Goal: Task Accomplishment & Management: Manage account settings

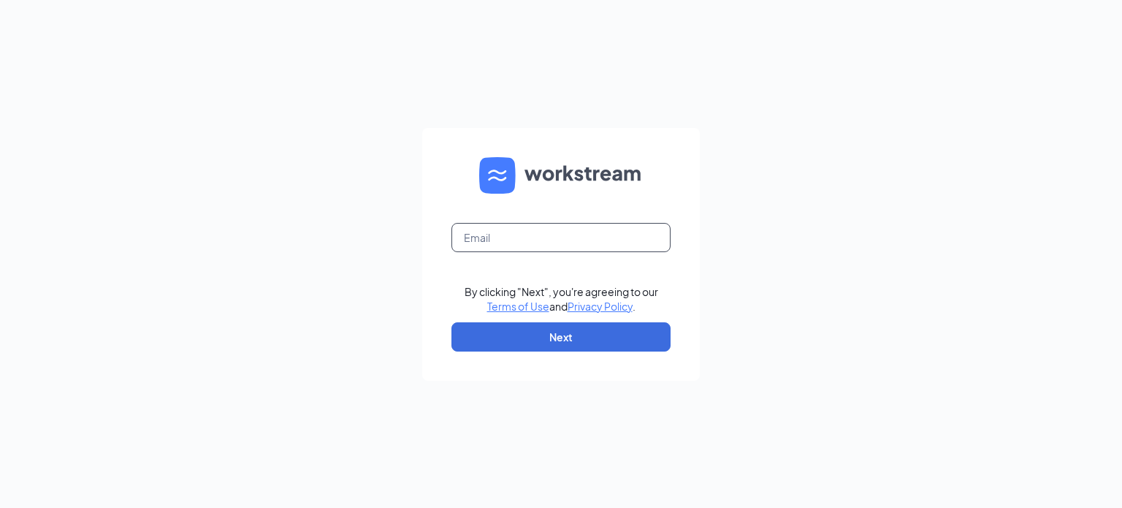
drag, startPoint x: 646, startPoint y: 254, endPoint x: 643, endPoint y: 243, distance: 11.3
click at [645, 254] on form "By clicking "Next", you're agreeing to our Terms of Use and Privacy Policy . Ne…" at bounding box center [561, 254] width 278 height 253
click at [643, 242] on input "text" at bounding box center [560, 237] width 219 height 29
type input "ndonahue@meyerfoodsmc.com"
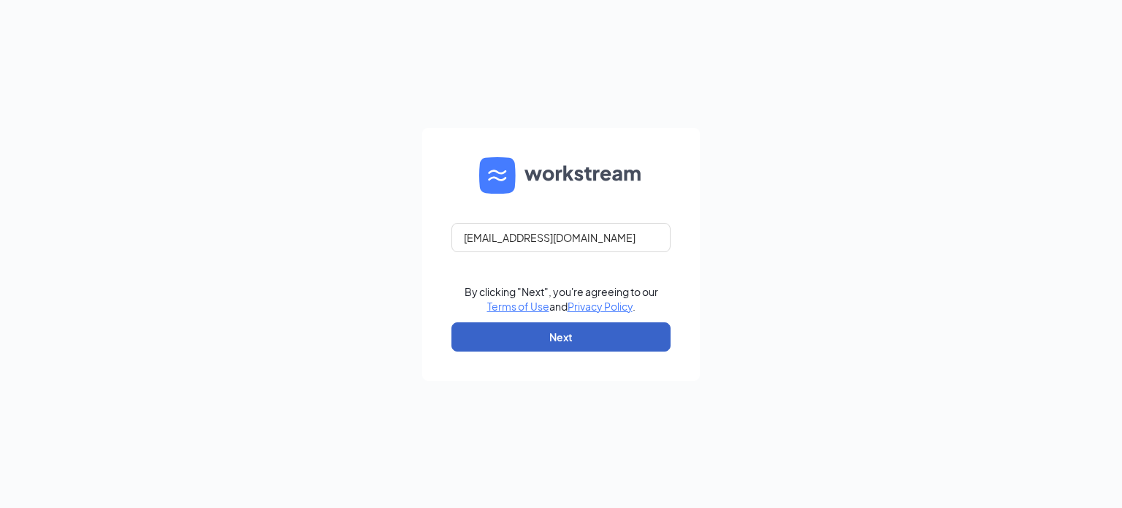
click at [552, 322] on button "Next" at bounding box center [560, 336] width 219 height 29
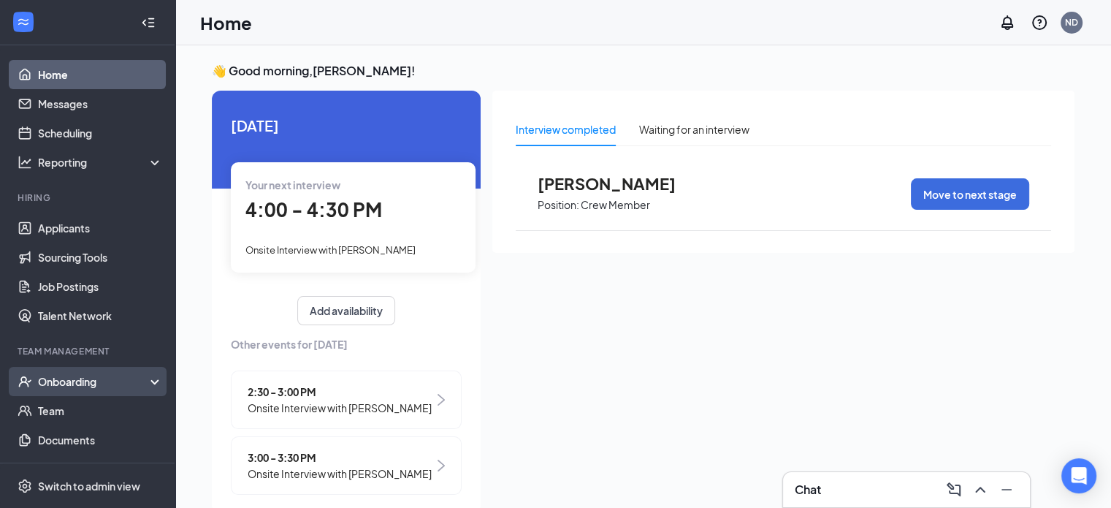
click at [76, 392] on div "Onboarding" at bounding box center [87, 381] width 175 height 29
click at [81, 408] on link "Overview" at bounding box center [100, 410] width 125 height 29
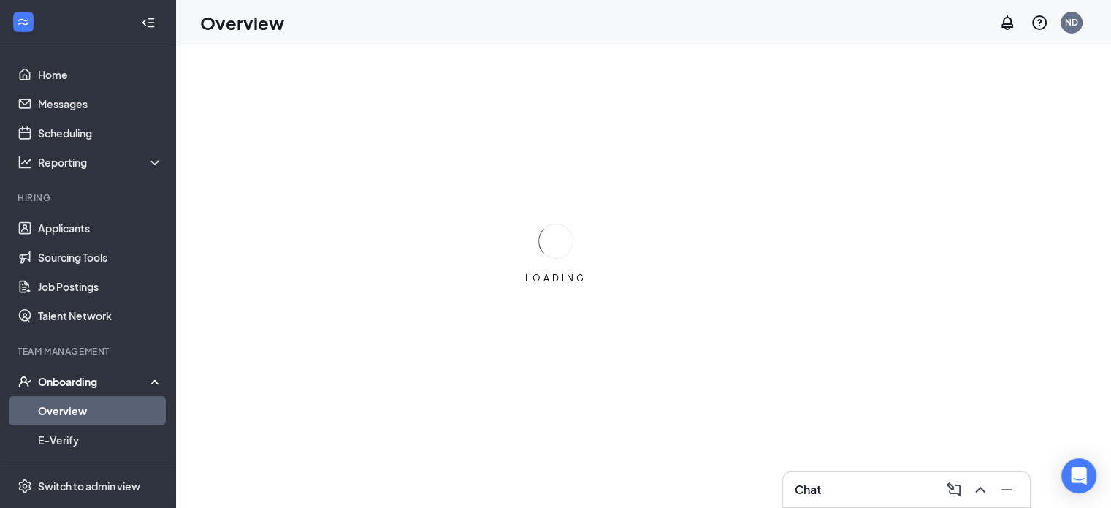
click at [407, 128] on div "LOADING" at bounding box center [555, 254] width 1111 height 508
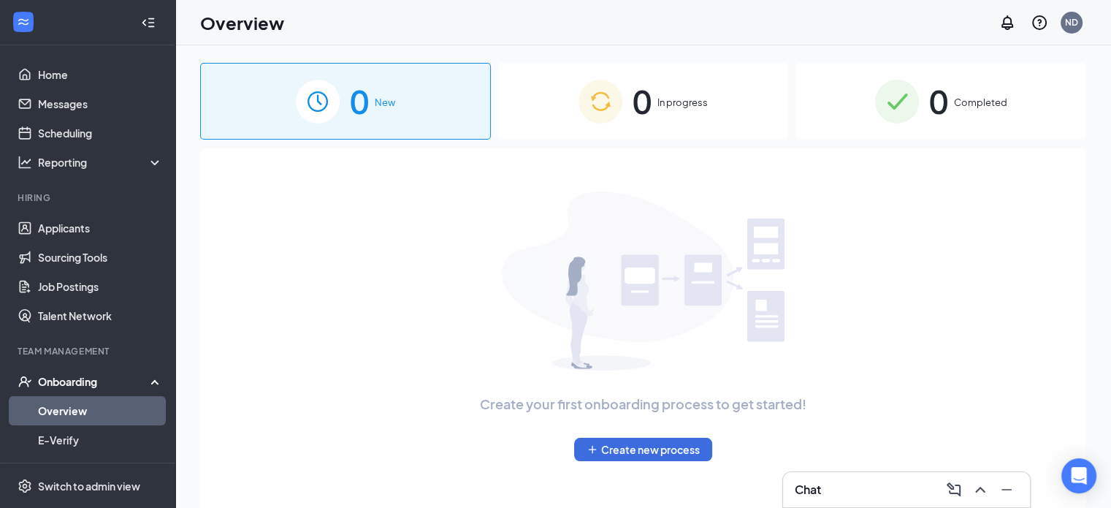
click at [626, 104] on div "0 In progress" at bounding box center [643, 101] width 291 height 77
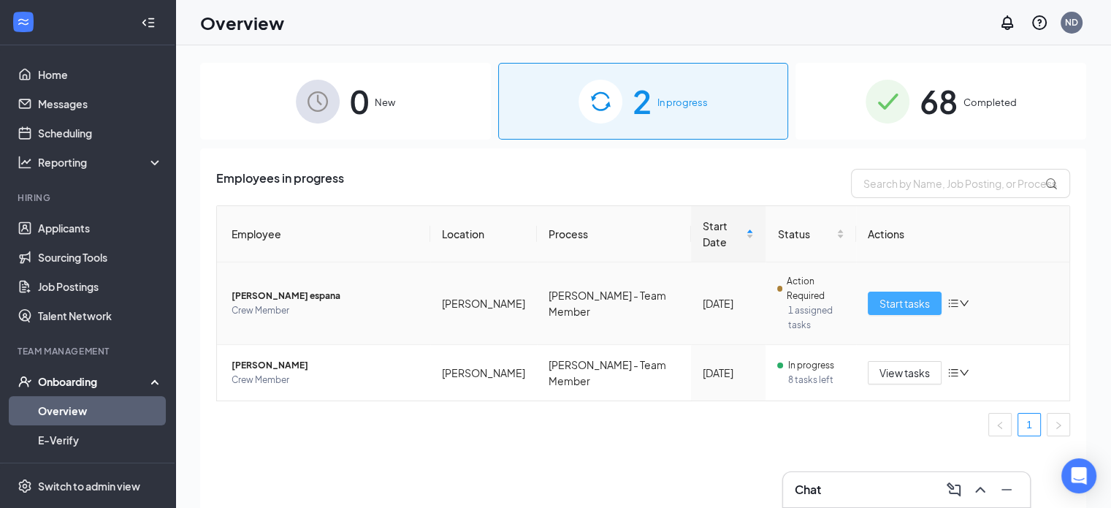
click at [907, 295] on span "Start tasks" at bounding box center [905, 303] width 50 height 16
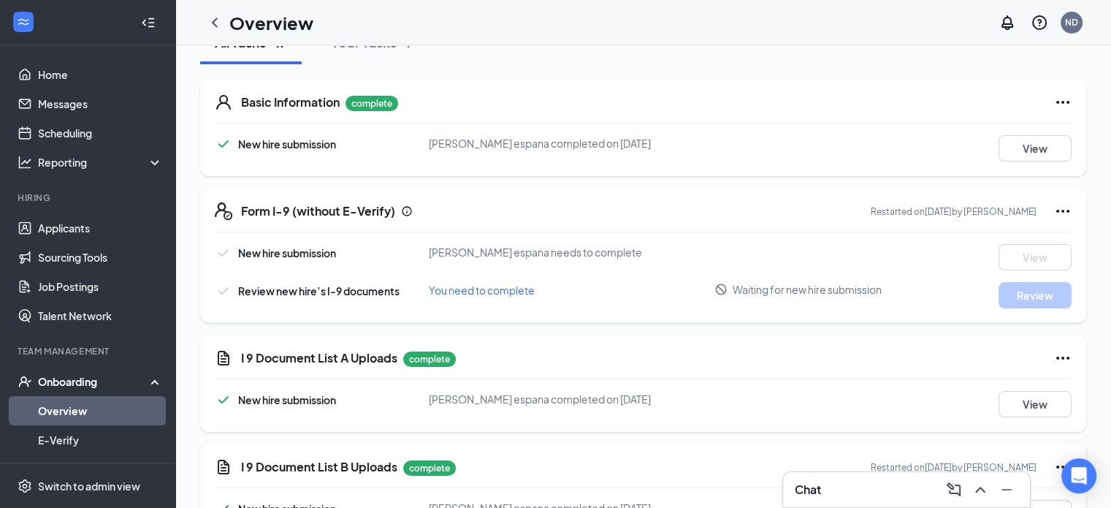
scroll to position [219, 0]
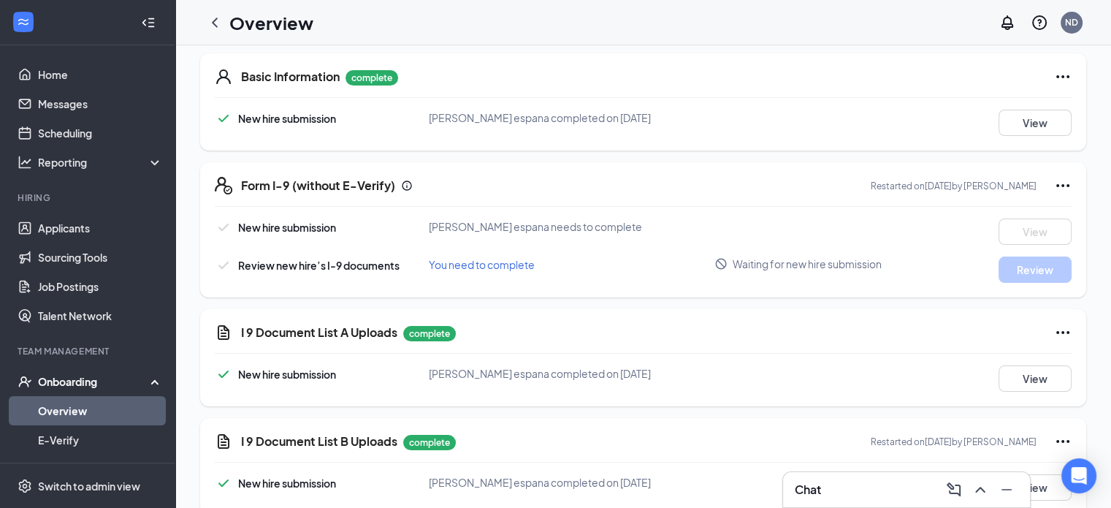
click at [1058, 178] on icon "Ellipses" at bounding box center [1063, 186] width 18 height 18
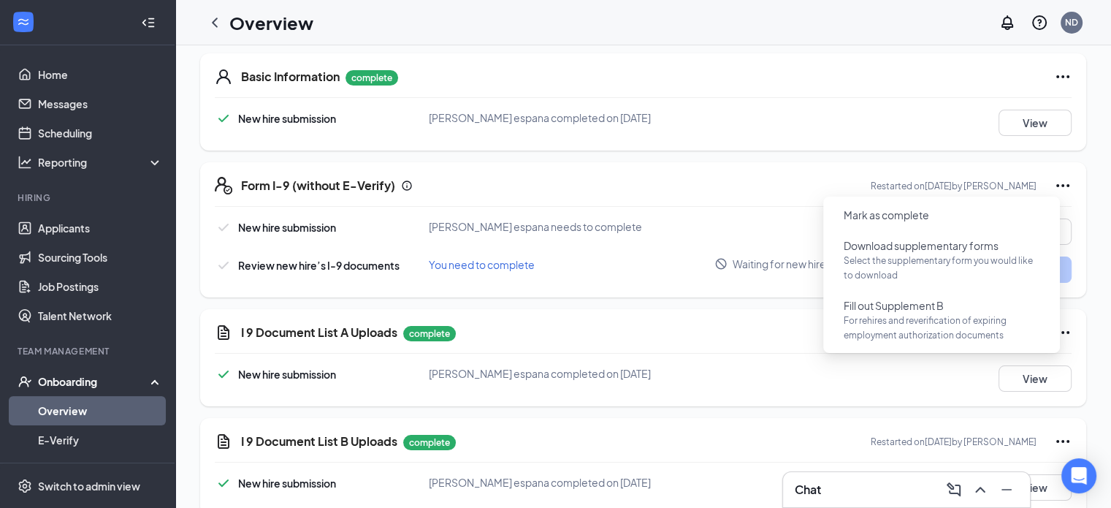
click at [1052, 167] on div "Form I-9 (without E-Verify) Restarted on Aug 26, 2025 by Makenna Eisenhut New h…" at bounding box center [643, 229] width 886 height 135
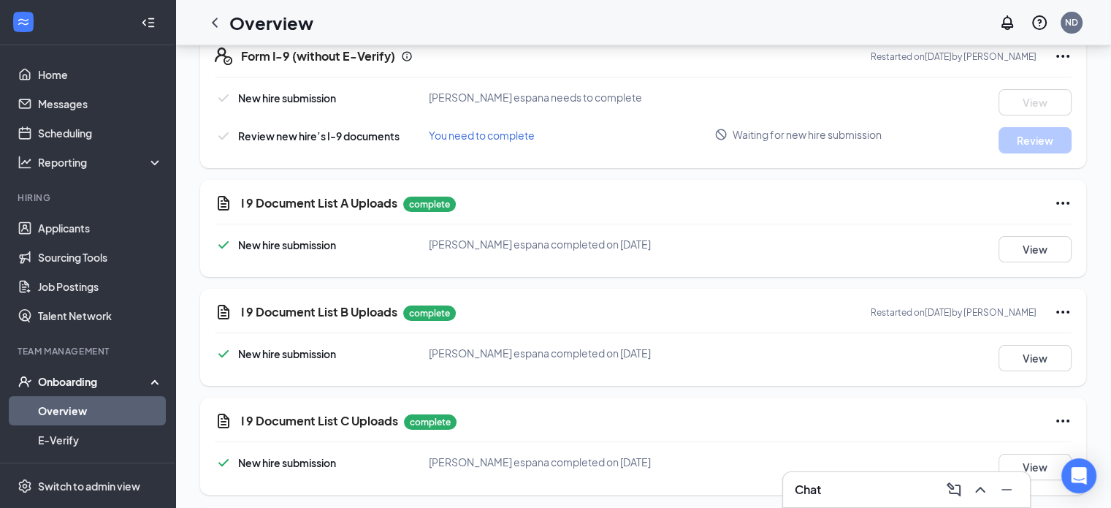
scroll to position [146, 0]
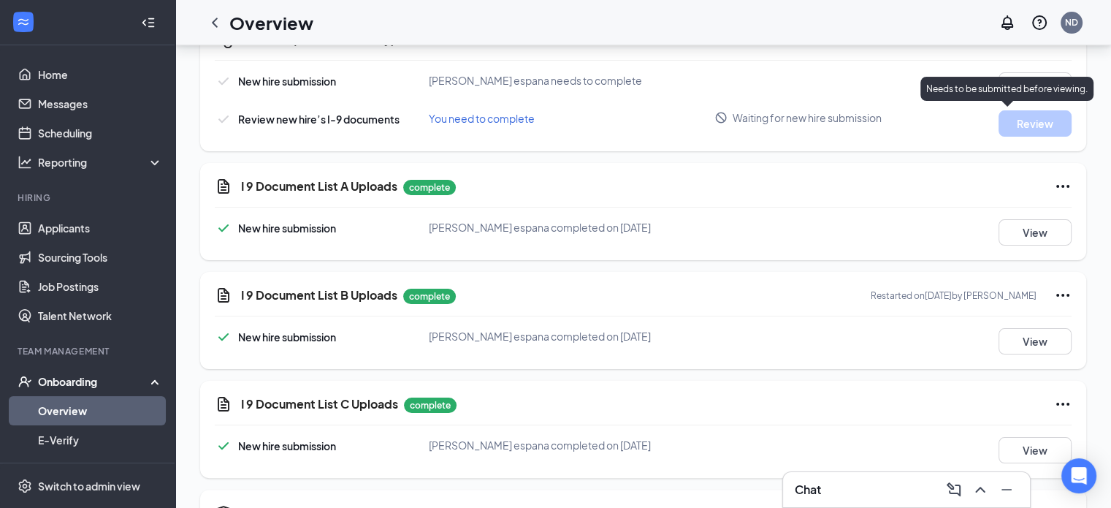
click at [1024, 104] on div "Needs to be submitted before viewing." at bounding box center [1007, 92] width 173 height 30
drag, startPoint x: 924, startPoint y: 139, endPoint x: 1085, endPoint y: 122, distance: 161.6
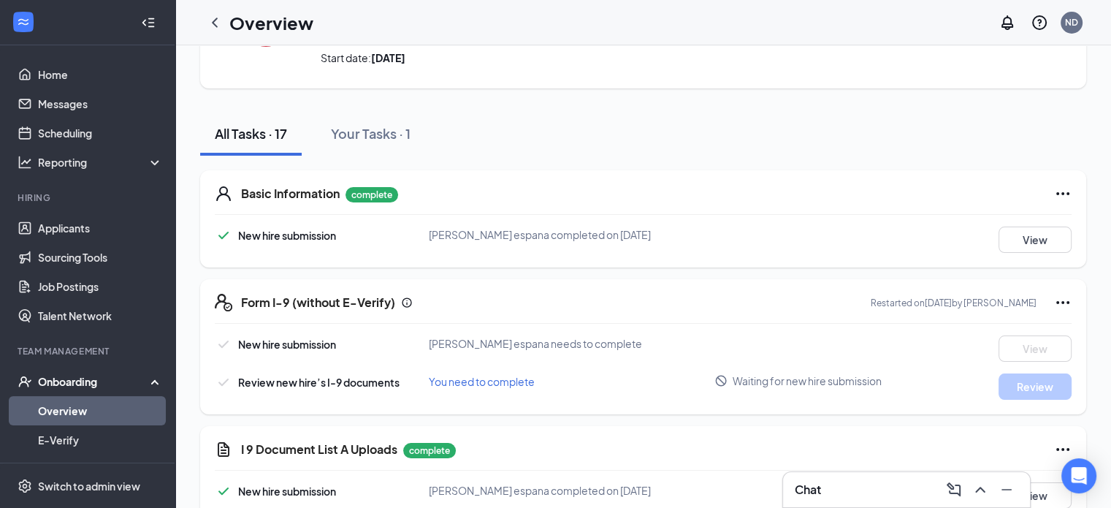
scroll to position [146, 0]
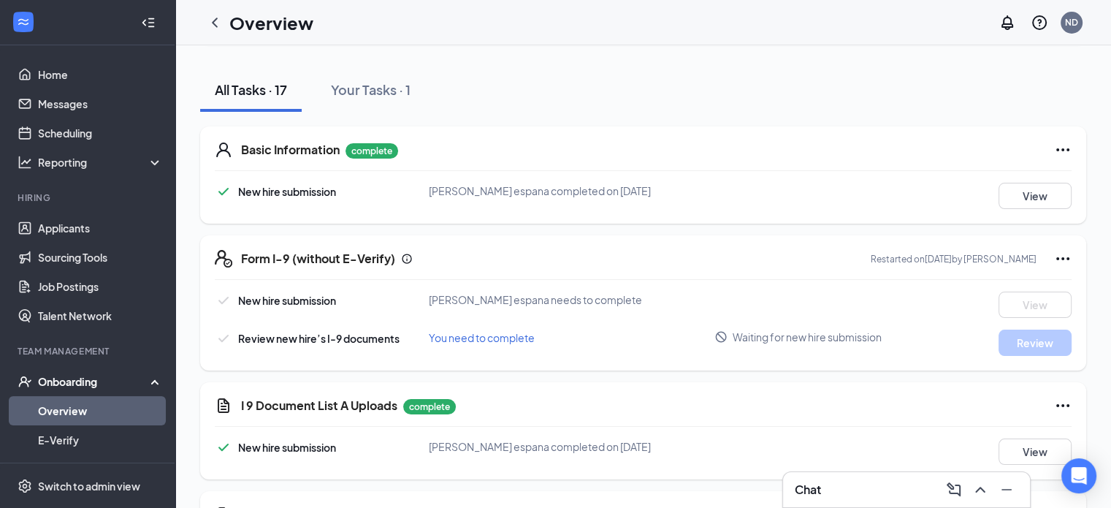
click at [485, 297] on span "[PERSON_NAME] espana needs to complete" at bounding box center [535, 299] width 213 height 13
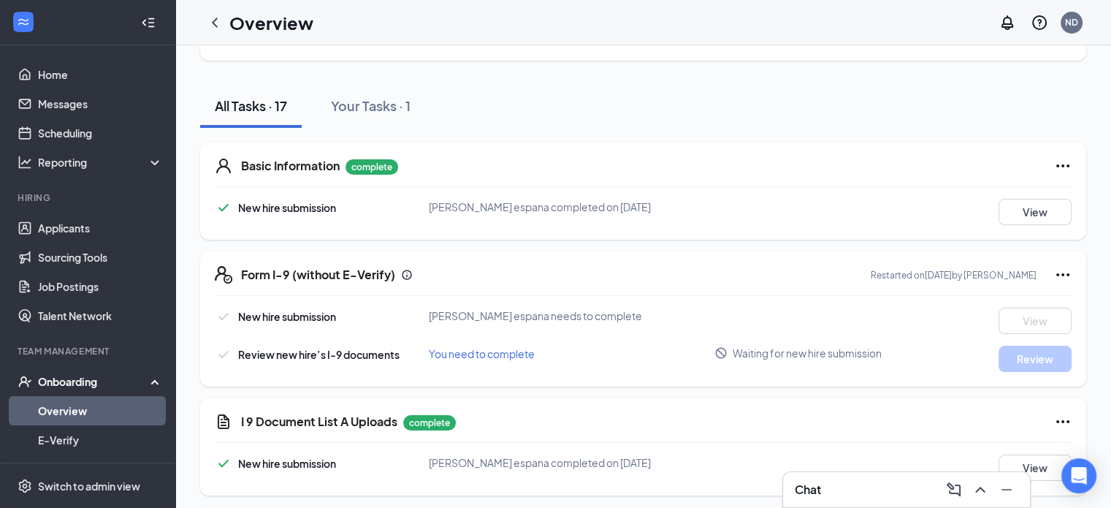
scroll to position [146, 0]
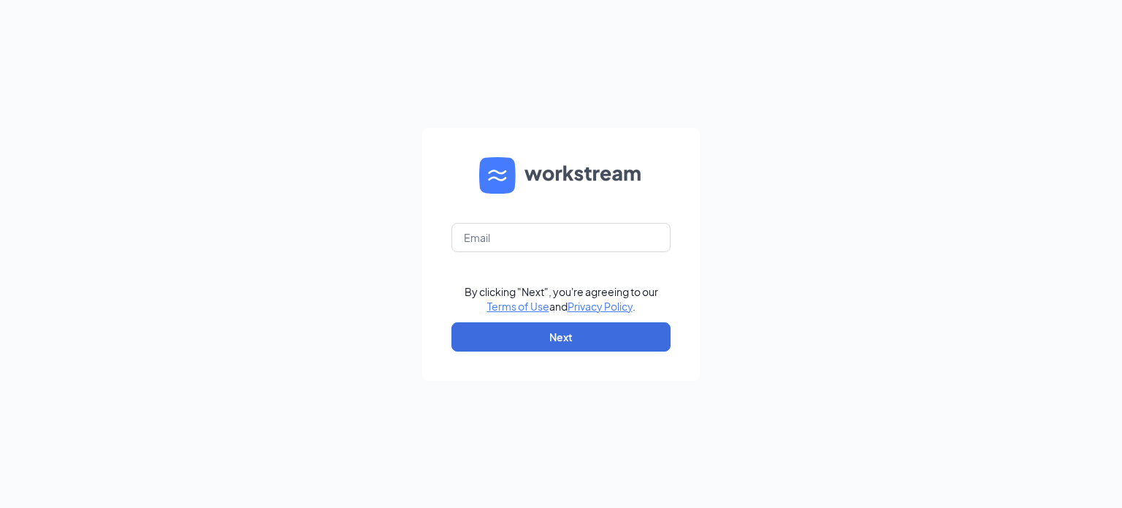
drag, startPoint x: 495, startPoint y: 312, endPoint x: 416, endPoint y: 305, distance: 78.5
click at [416, 305] on div "By clicking "Next", you're agreeing to our Terms of Use and Privacy Policy . Ne…" at bounding box center [561, 254] width 1122 height 508
click at [553, 251] on form "By clicking "Next", you're agreeing to our Terms of Use and Privacy Policy . Ne…" at bounding box center [561, 254] width 278 height 253
drag, startPoint x: 553, startPoint y: 251, endPoint x: 528, endPoint y: 252, distance: 24.9
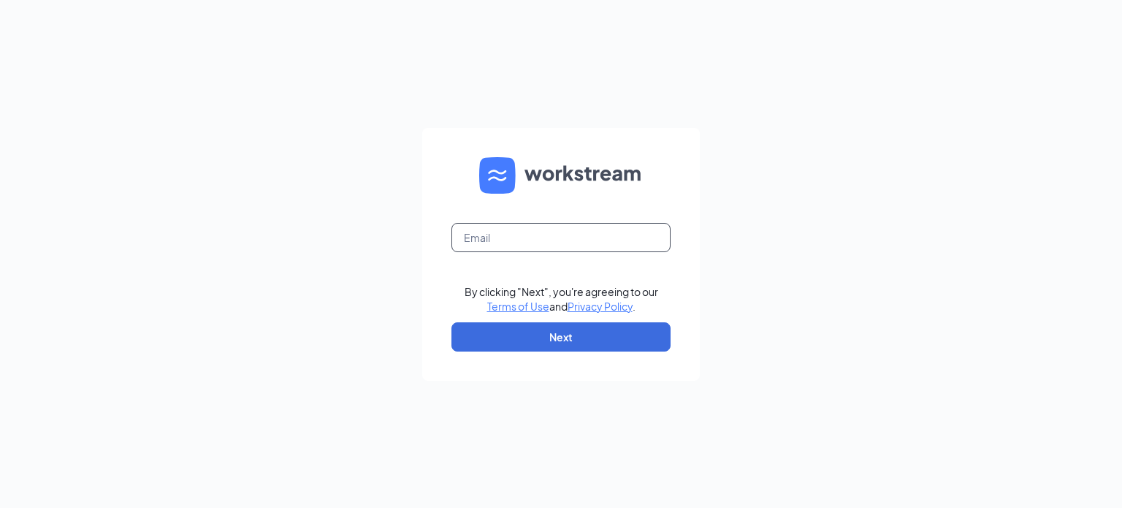
click at [528, 252] on form "By clicking "Next", you're agreeing to our Terms of Use and Privacy Policy . Ne…" at bounding box center [561, 254] width 278 height 253
click at [534, 248] on input "text" at bounding box center [560, 237] width 219 height 29
click at [536, 247] on input "text" at bounding box center [560, 237] width 219 height 29
type input "ndonahue@meyerfoodsmc.com"
click at [554, 289] on div "By clicking "Next", you're agreeing to our Terms of Use and Privacy Policy ." at bounding box center [562, 298] width 194 height 29
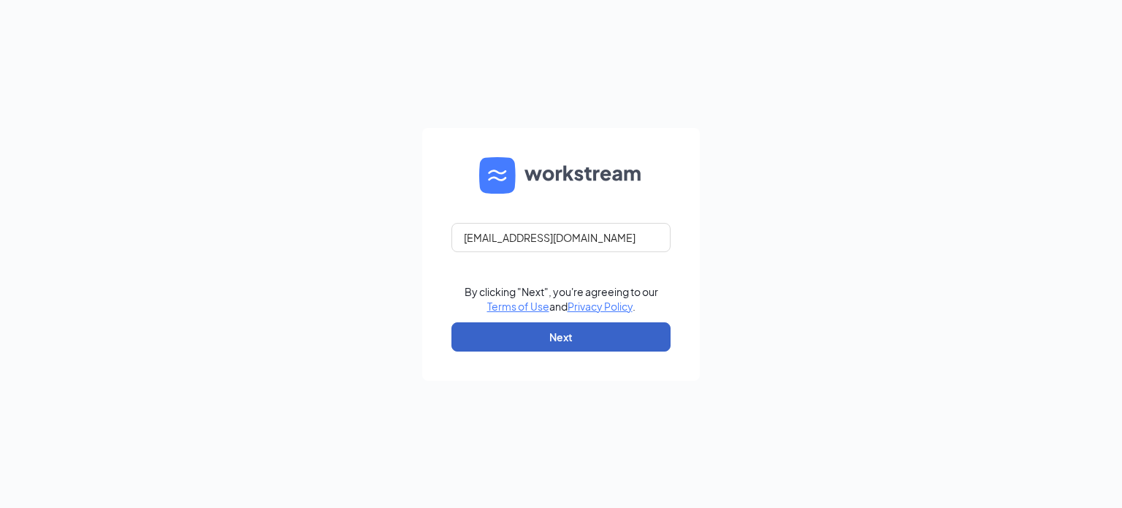
click at [570, 338] on button "Next" at bounding box center [560, 336] width 219 height 29
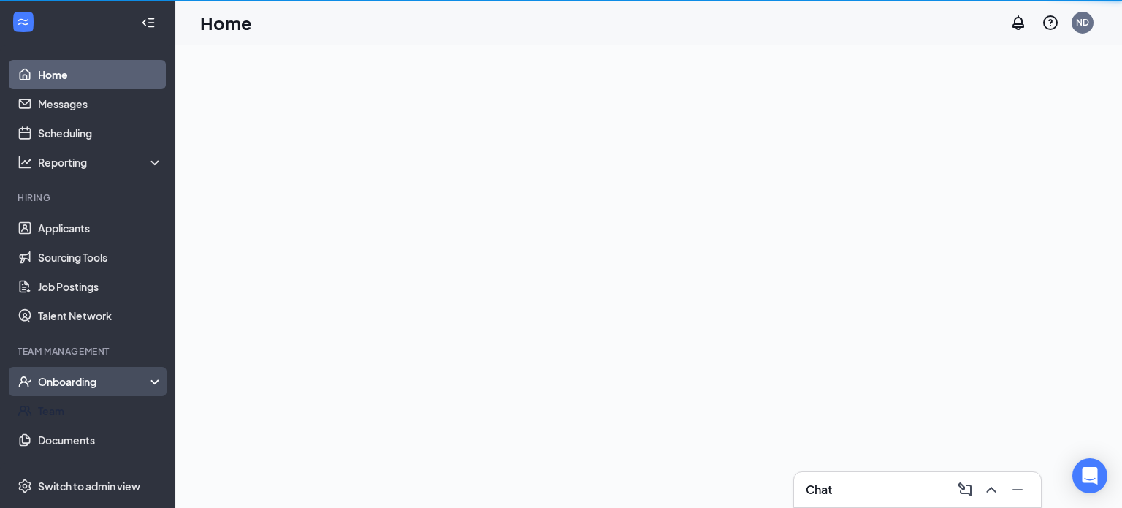
click at [137, 392] on div "Onboarding" at bounding box center [87, 381] width 175 height 29
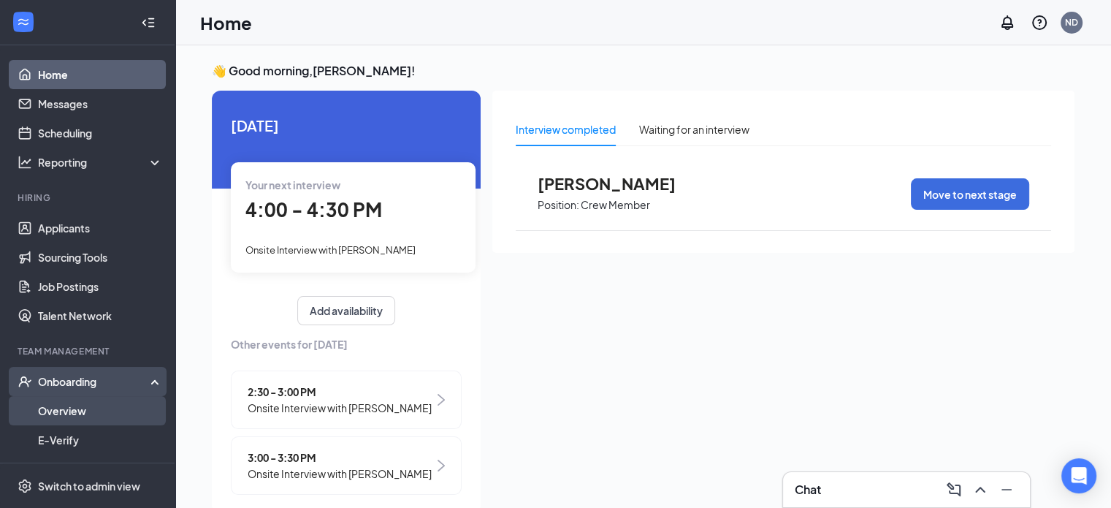
drag, startPoint x: 129, startPoint y: 403, endPoint x: 117, endPoint y: 408, distance: 12.8
click at [117, 408] on link "Overview" at bounding box center [100, 410] width 125 height 29
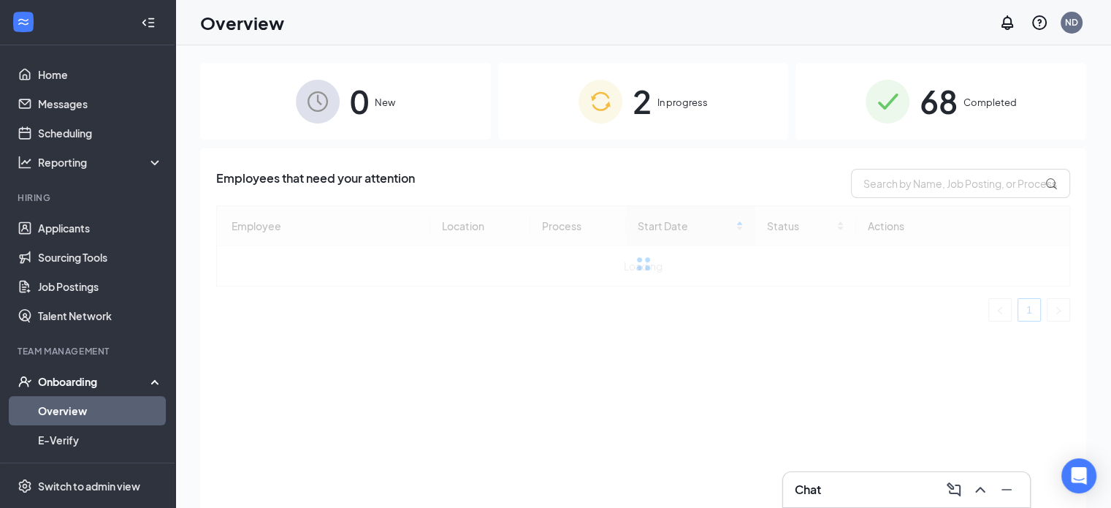
click at [644, 110] on span "2" at bounding box center [642, 101] width 19 height 50
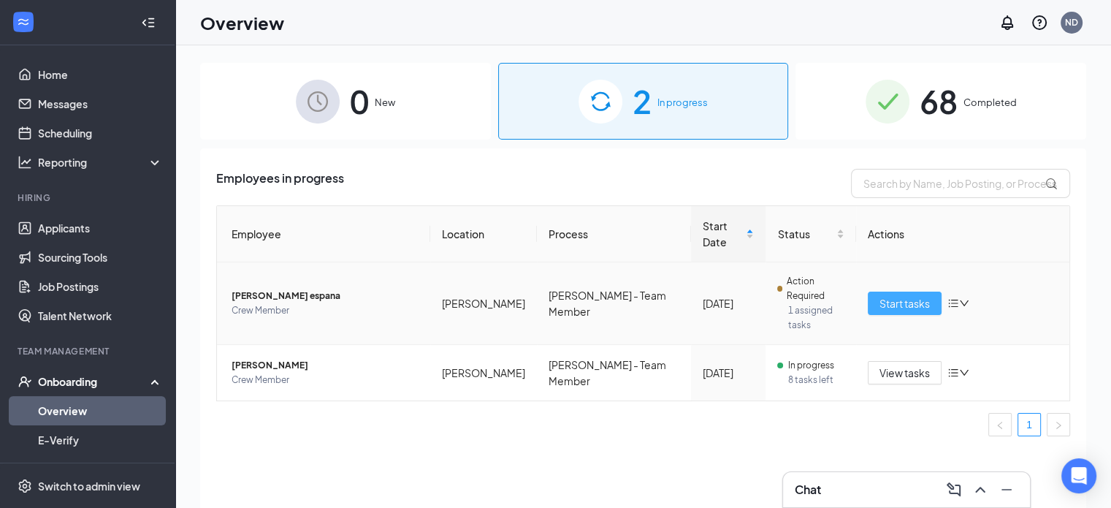
click at [909, 295] on span "Start tasks" at bounding box center [905, 303] width 50 height 16
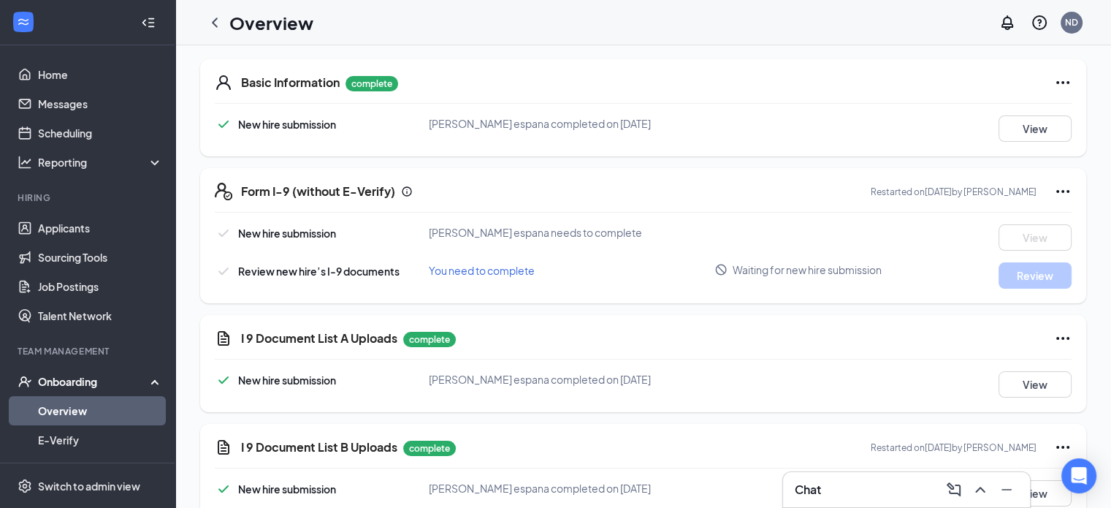
scroll to position [219, 0]
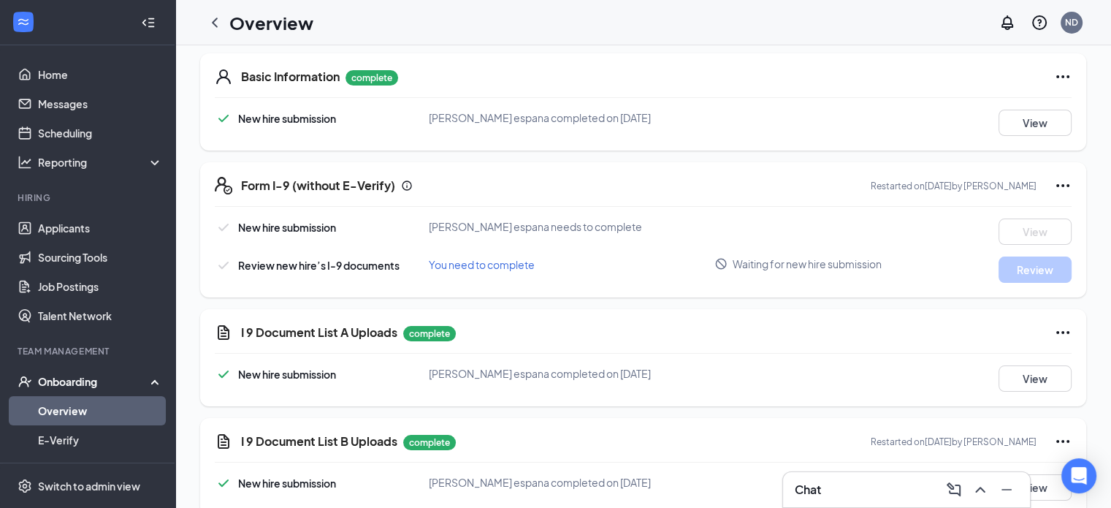
click at [808, 196] on div "Form I-9 (without E-Verify) Restarted on [DATE] by [PERSON_NAME] New hire submi…" at bounding box center [643, 229] width 886 height 135
click at [824, 193] on div "Form I-9 (without E-Verify) Restarted on [DATE] by [PERSON_NAME]" at bounding box center [656, 186] width 831 height 18
drag, startPoint x: 815, startPoint y: 194, endPoint x: 1007, endPoint y: 194, distance: 192.1
click at [1007, 195] on div "Form I-9 (without E-Verify) Restarted on [DATE] by [PERSON_NAME] New hire submi…" at bounding box center [643, 229] width 886 height 135
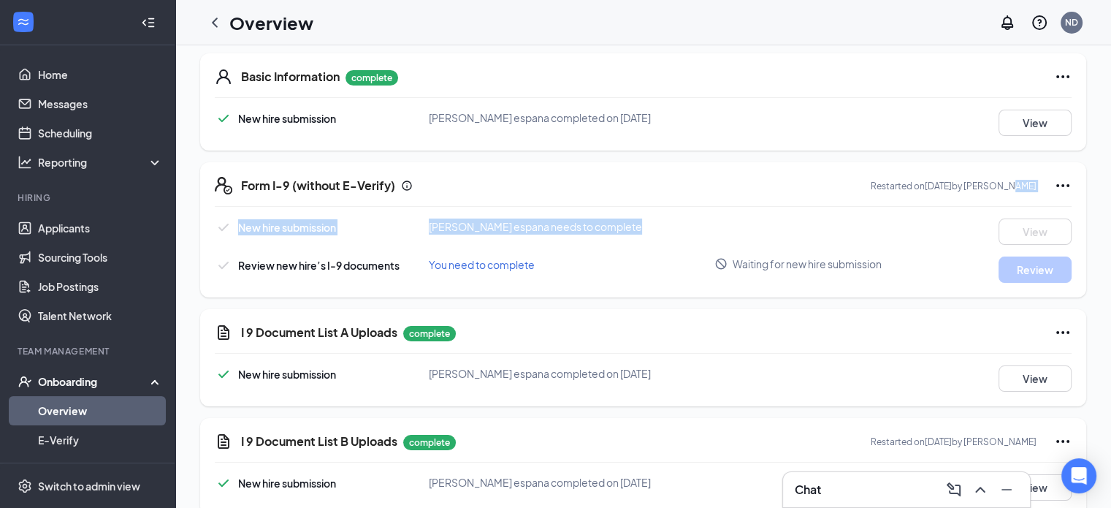
drag, startPoint x: 980, startPoint y: 188, endPoint x: 750, endPoint y: 219, distance: 233.0
click at [750, 219] on div "Form I-9 (without E-Verify) Restarted on [DATE] by [PERSON_NAME] New hire submi…" at bounding box center [643, 229] width 886 height 135
click at [723, 230] on div "New hire submission [PERSON_NAME] espana needs to complete View" at bounding box center [643, 231] width 857 height 26
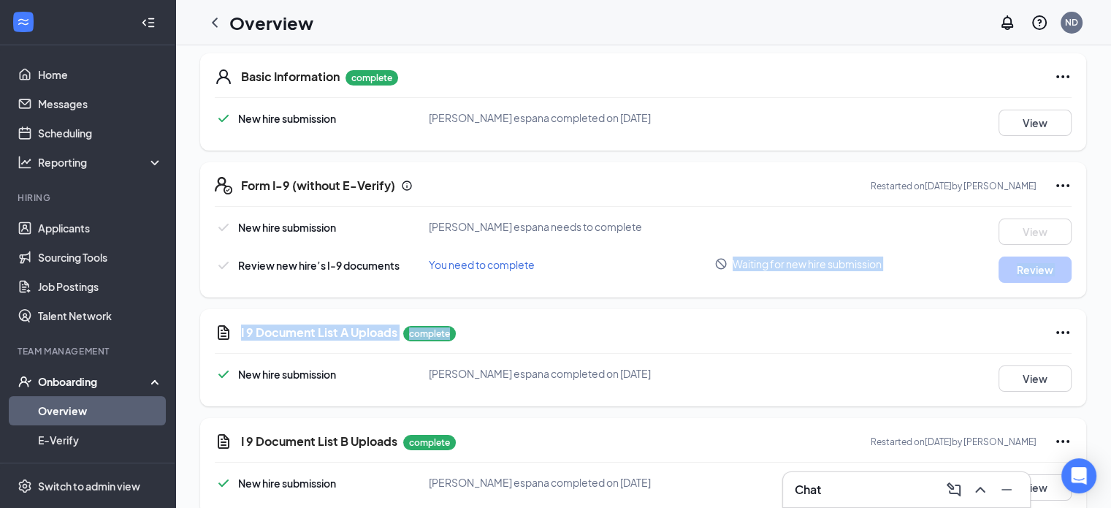
drag, startPoint x: 577, startPoint y: 303, endPoint x: 563, endPoint y: 294, distance: 16.4
click at [216, 38] on div "Overview ND" at bounding box center [643, 22] width 936 height 45
click at [218, 32] on div at bounding box center [214, 22] width 29 height 29
click at [216, 26] on icon "ChevronLeft" at bounding box center [215, 22] width 6 height 9
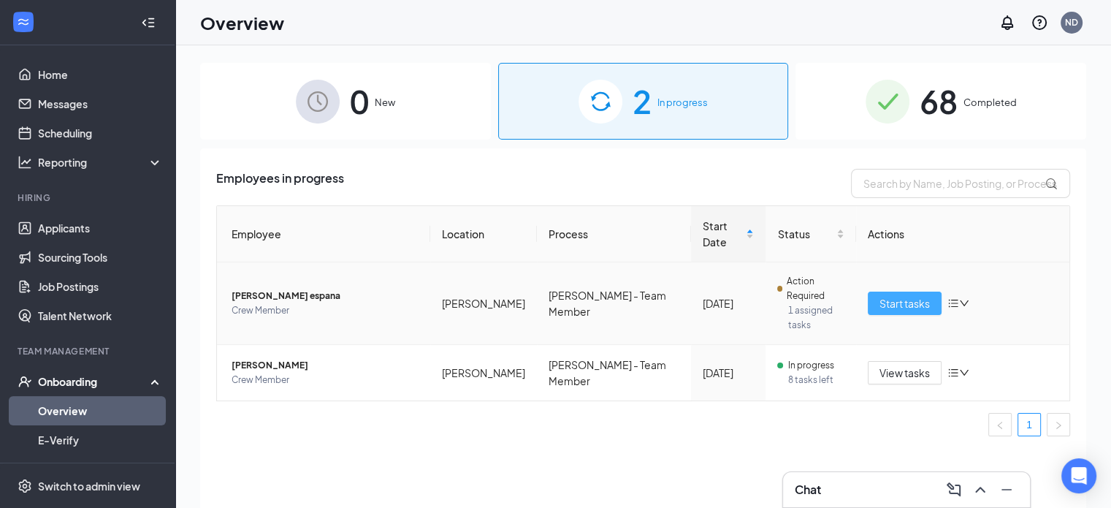
click at [921, 295] on span "Start tasks" at bounding box center [905, 303] width 50 height 16
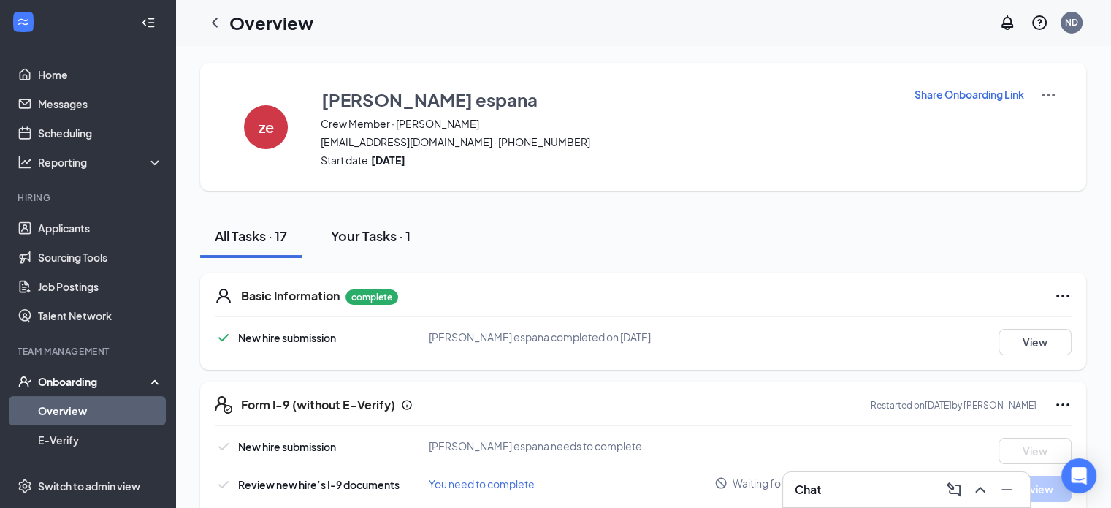
click at [402, 229] on div "Your Tasks · 1" at bounding box center [371, 235] width 80 height 18
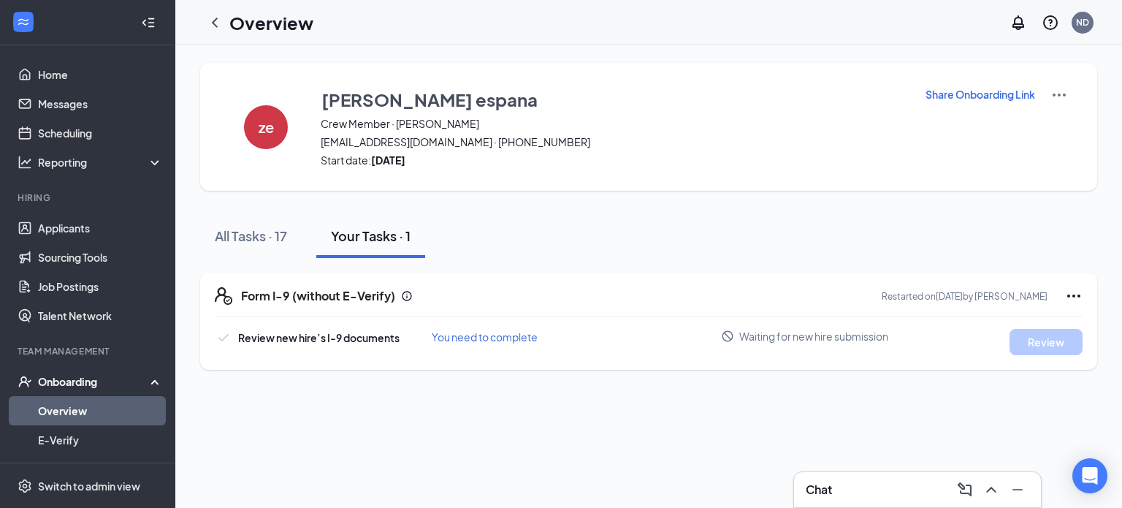
click at [1070, 293] on icon "Ellipses" at bounding box center [1074, 296] width 18 height 18
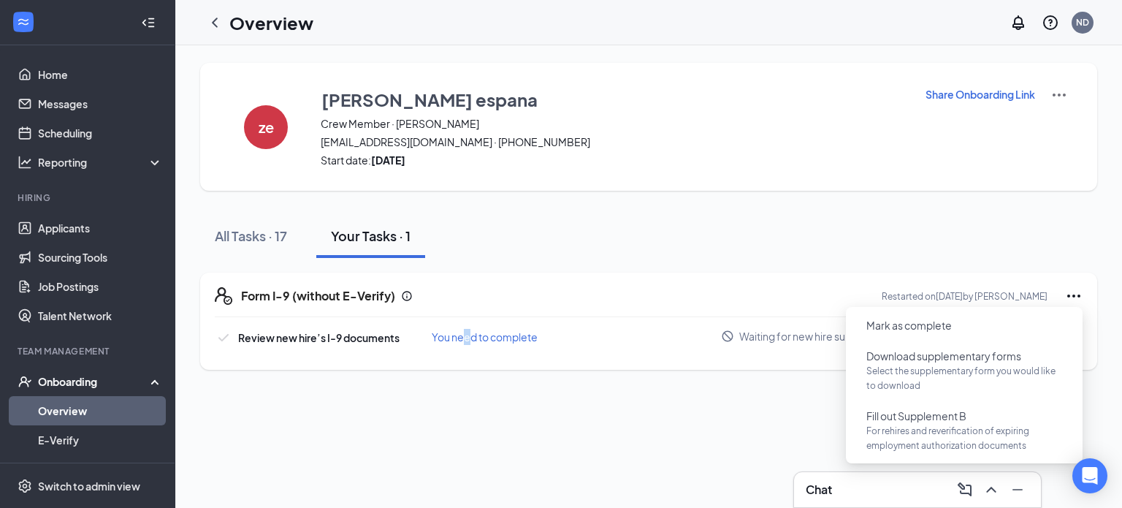
click at [467, 343] on div "You need to complete" at bounding box center [576, 337] width 289 height 16
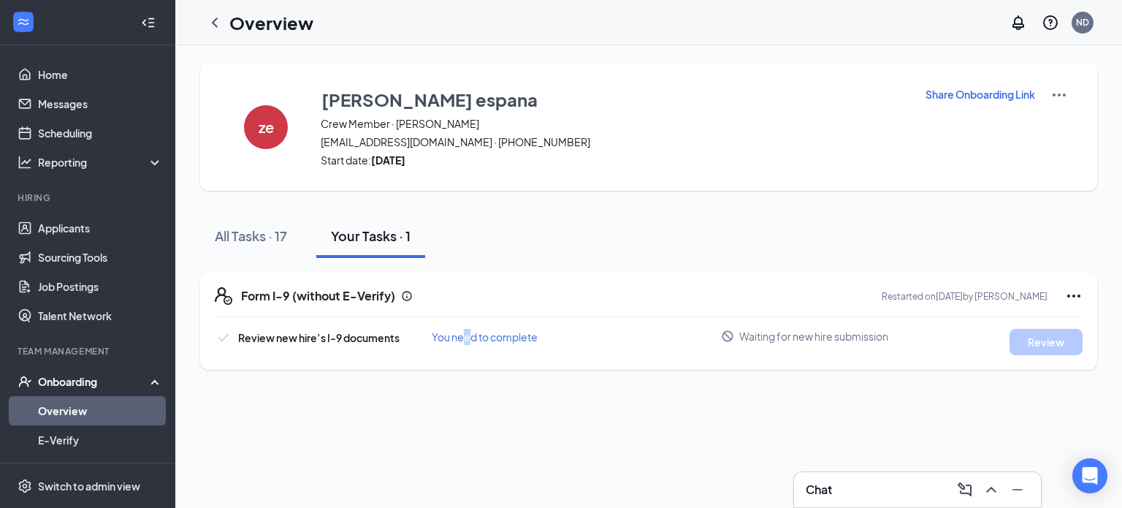
click at [470, 336] on span "You need to complete" at bounding box center [485, 336] width 106 height 13
click at [363, 324] on div "Form I-9 (without E-Verify) Restarted on [DATE] by [PERSON_NAME] Review new hir…" at bounding box center [648, 321] width 897 height 97
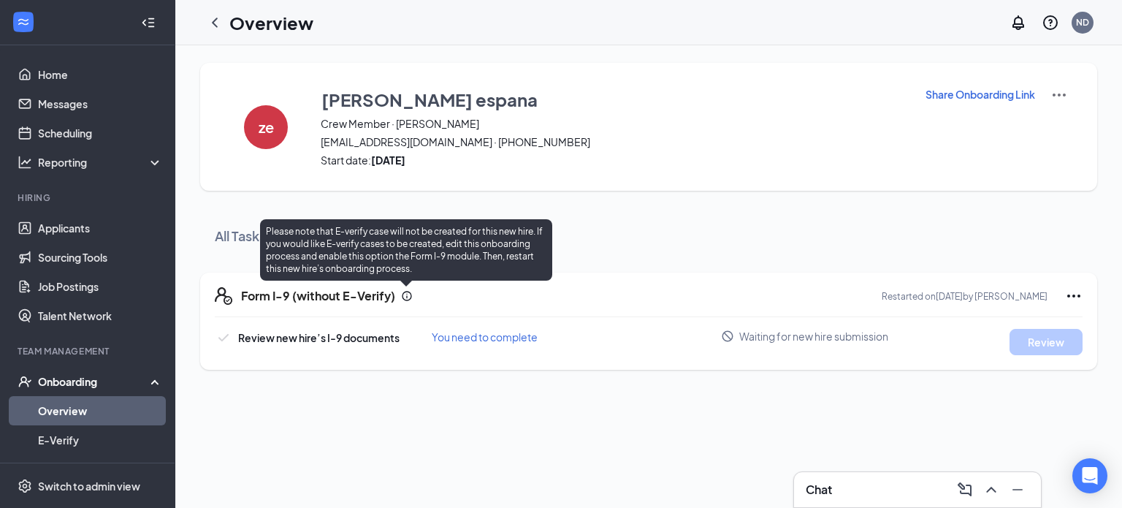
click at [407, 297] on icon "Info" at bounding box center [407, 296] width 12 height 12
drag, startPoint x: 407, startPoint y: 297, endPoint x: 1064, endPoint y: 294, distance: 657.5
click at [1064, 294] on div "Restarted on [DATE] by [PERSON_NAME]" at bounding box center [982, 296] width 201 height 18
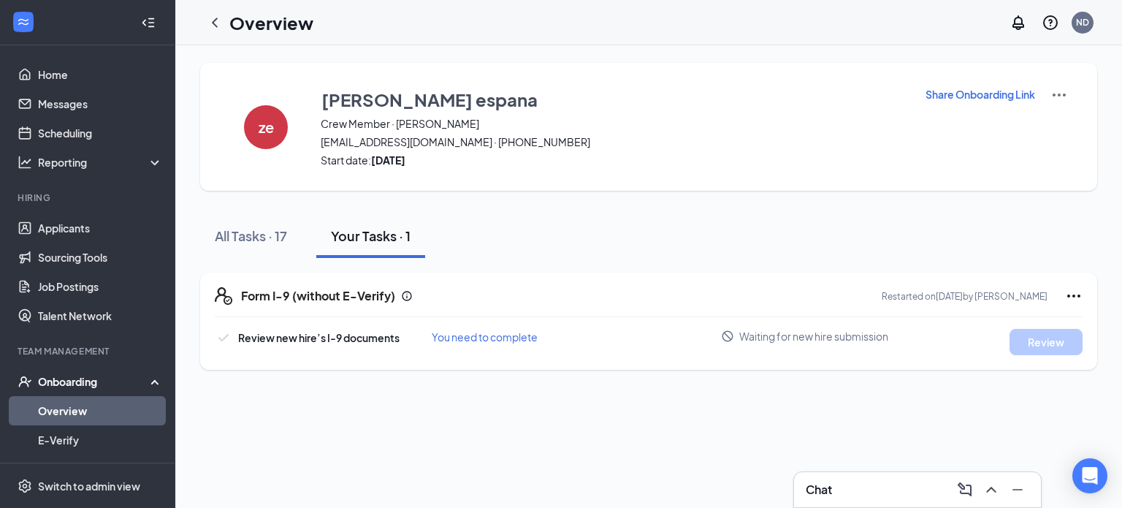
click at [891, 255] on div "All Tasks · 17 Your Tasks · 1" at bounding box center [648, 236] width 897 height 44
